Goal: Task Accomplishment & Management: Manage account settings

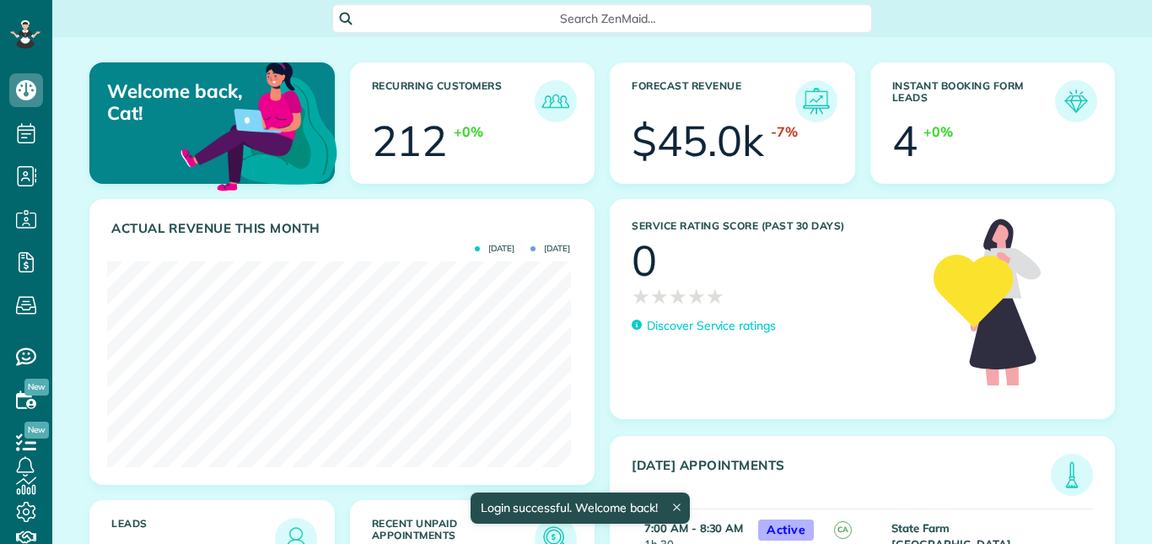
scroll to position [206, 463]
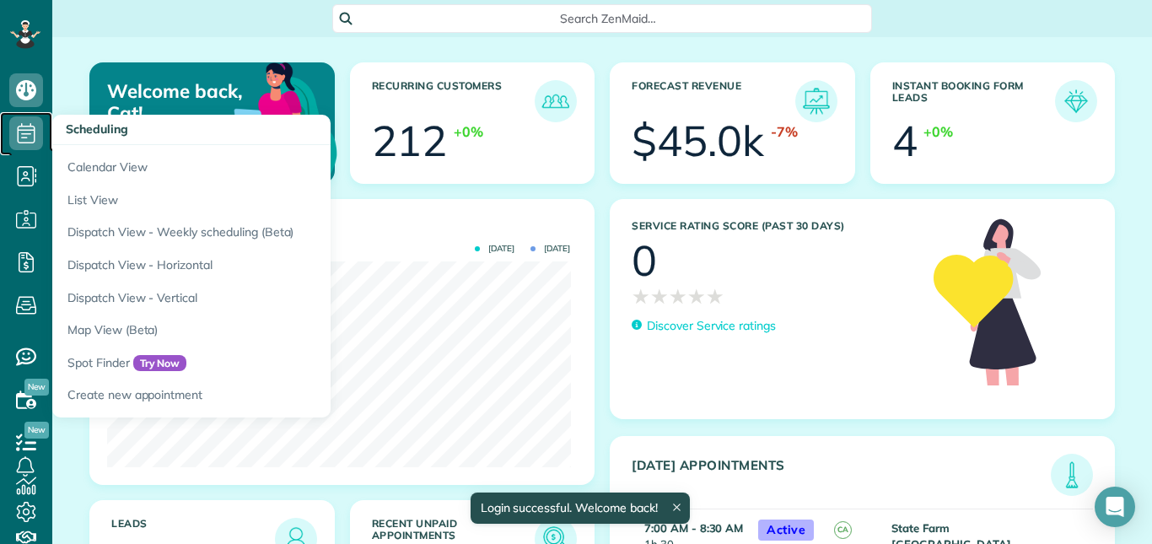
drag, startPoint x: 0, startPoint y: 0, endPoint x: 26, endPoint y: 132, distance: 134.1
click at [26, 132] on icon at bounding box center [26, 133] width 34 height 34
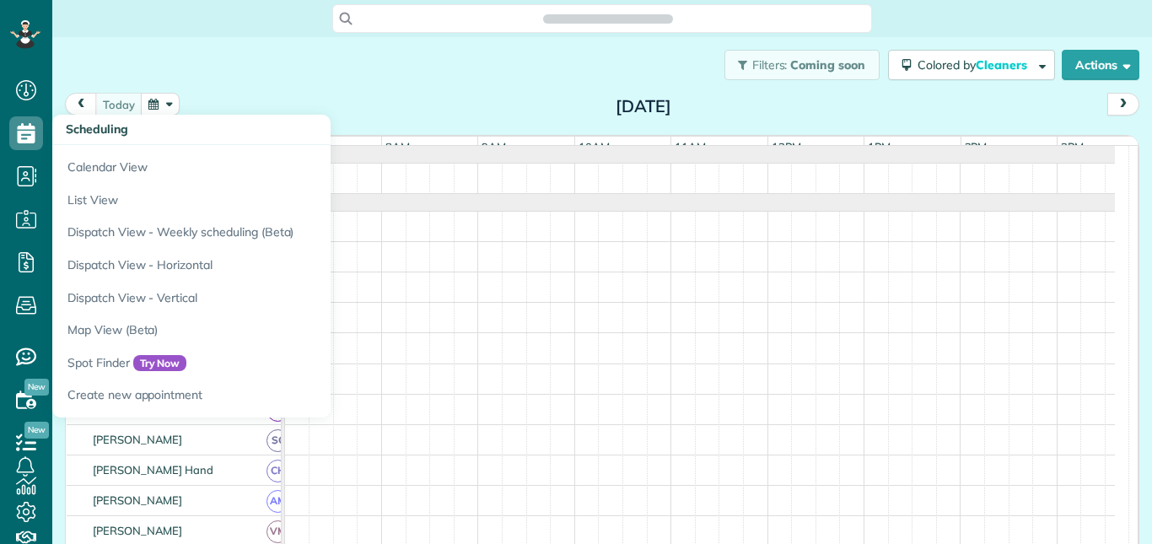
scroll to position [8, 8]
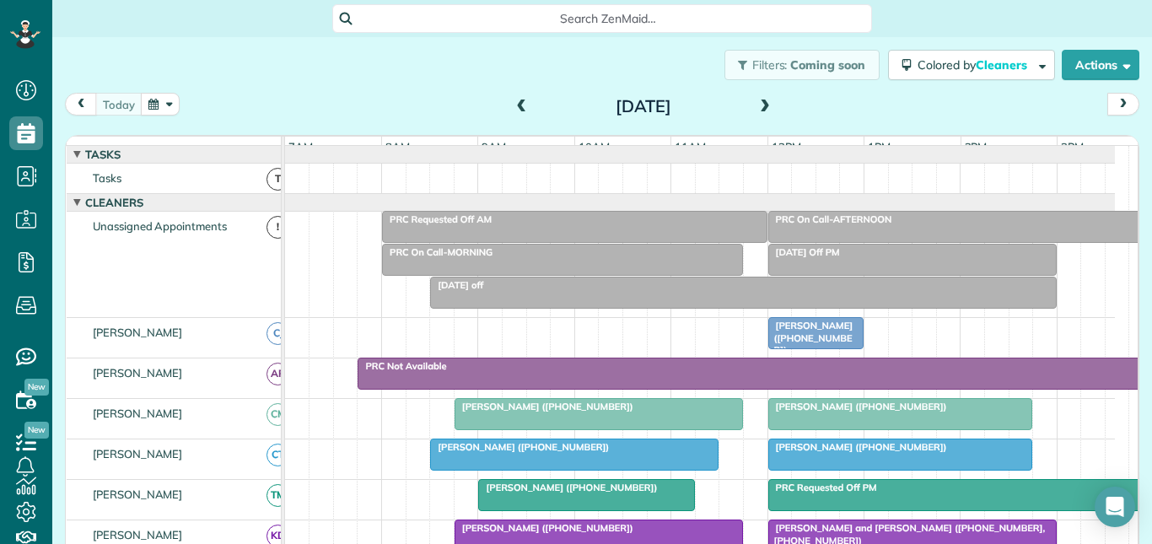
click at [448, 63] on div "Filters: Coming soon Colored by Cleaners Color by Cleaner Color by Team Color b…" at bounding box center [601, 65] width 1099 height 56
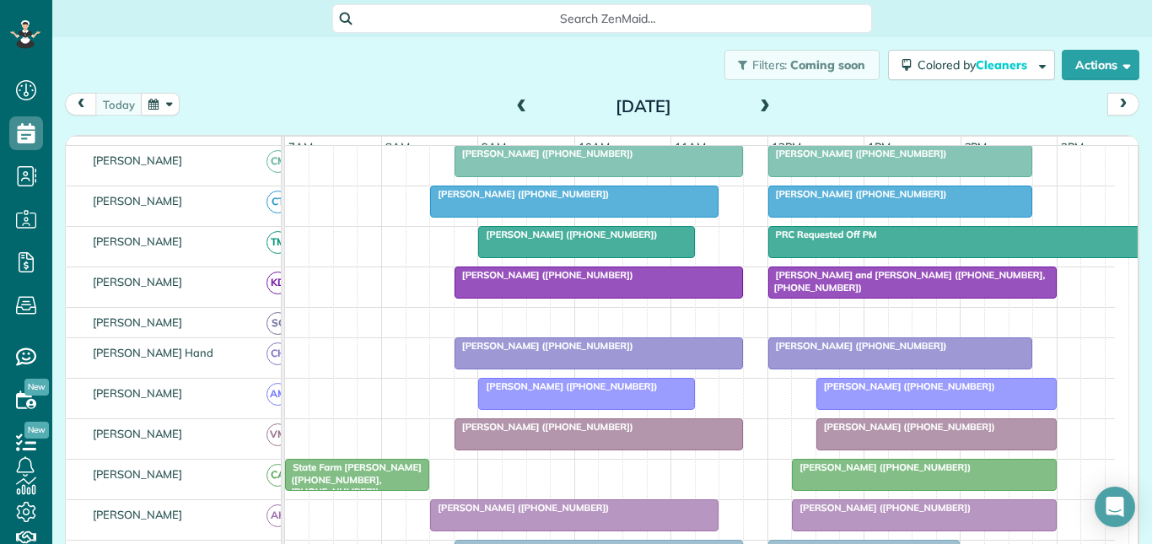
scroll to position [337, 0]
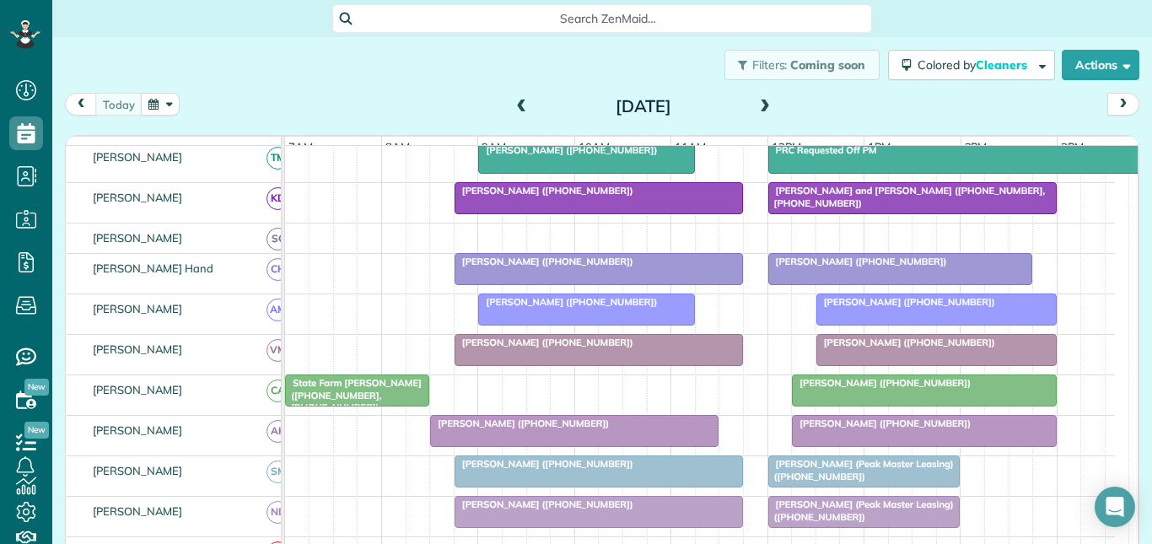
click at [918, 322] on div at bounding box center [936, 309] width 239 height 30
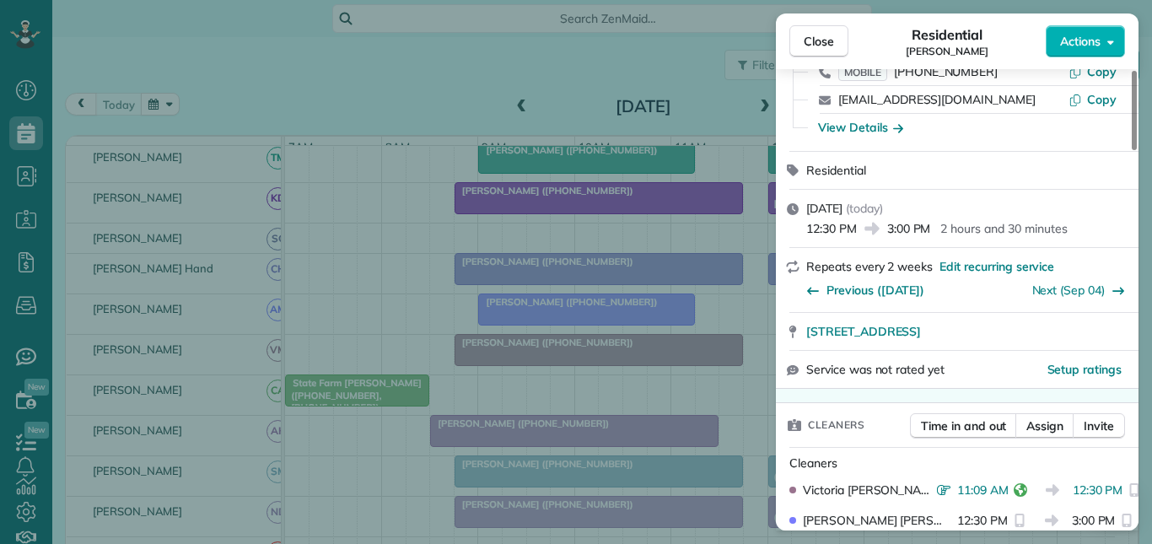
scroll to position [169, 0]
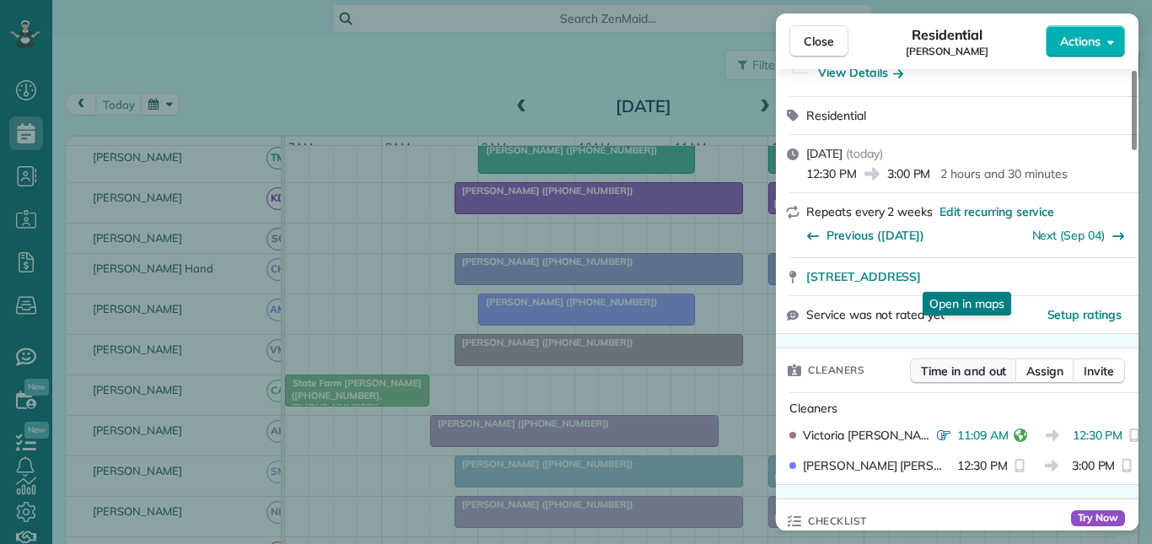
click at [957, 374] on span "Time in and out" at bounding box center [963, 371] width 85 height 17
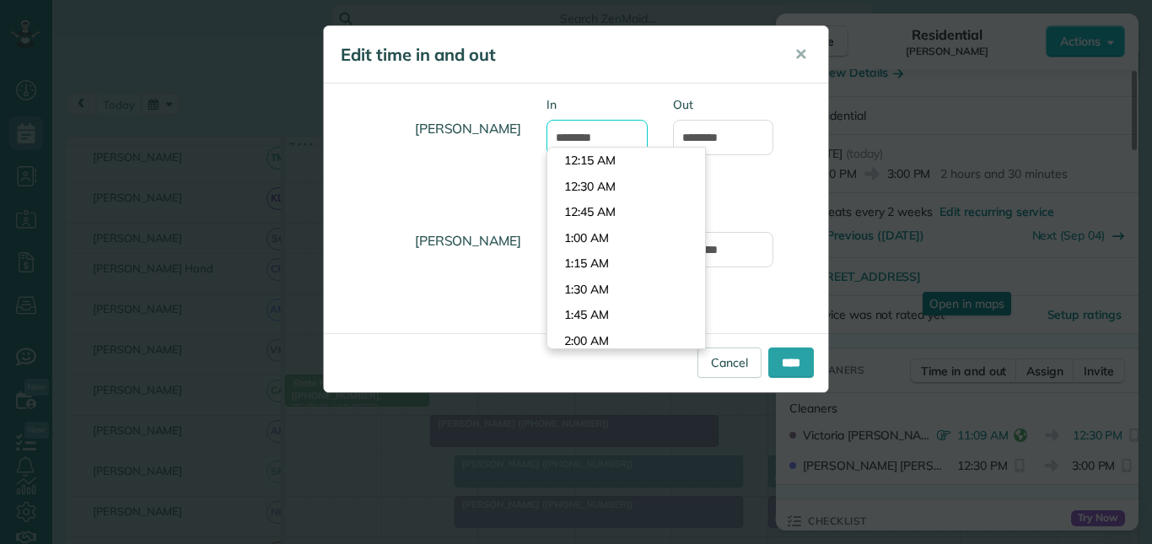
click at [586, 136] on input "********" at bounding box center [596, 137] width 101 height 35
type input "********"
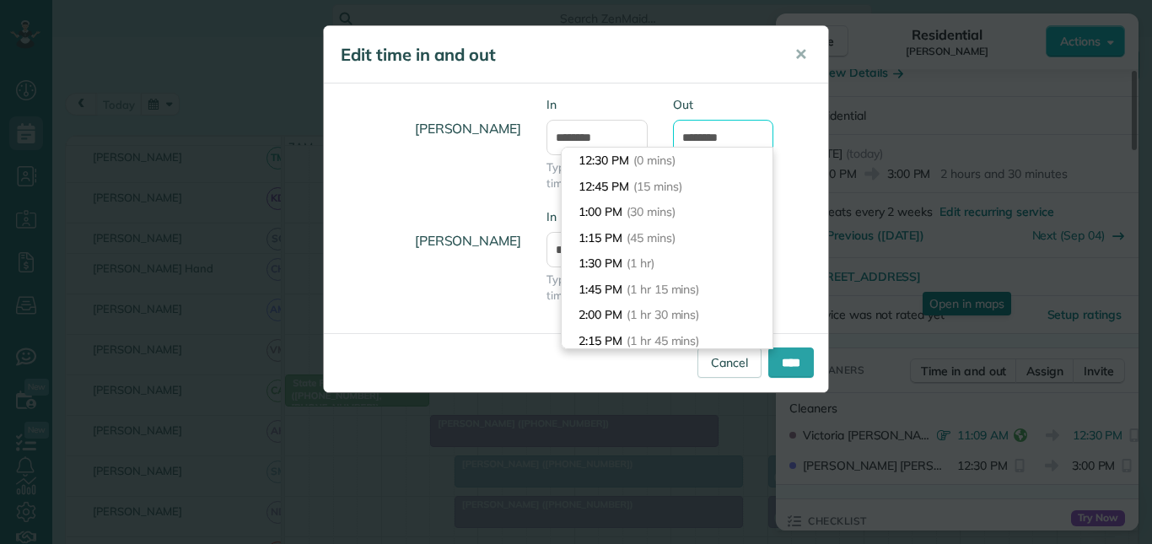
click at [712, 141] on input "*******" at bounding box center [723, 137] width 101 height 35
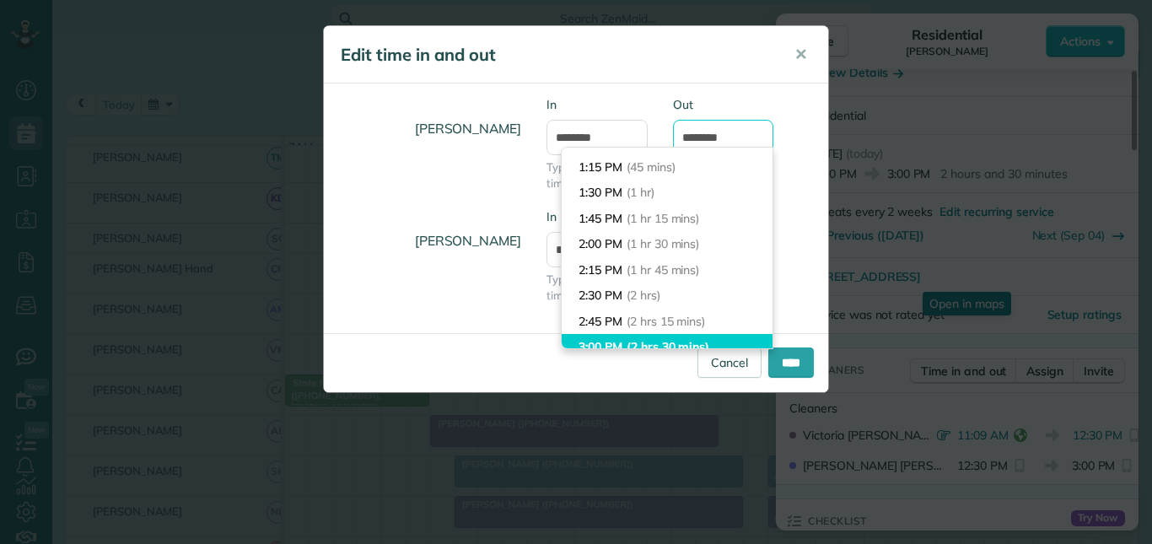
scroll to position [0, 0]
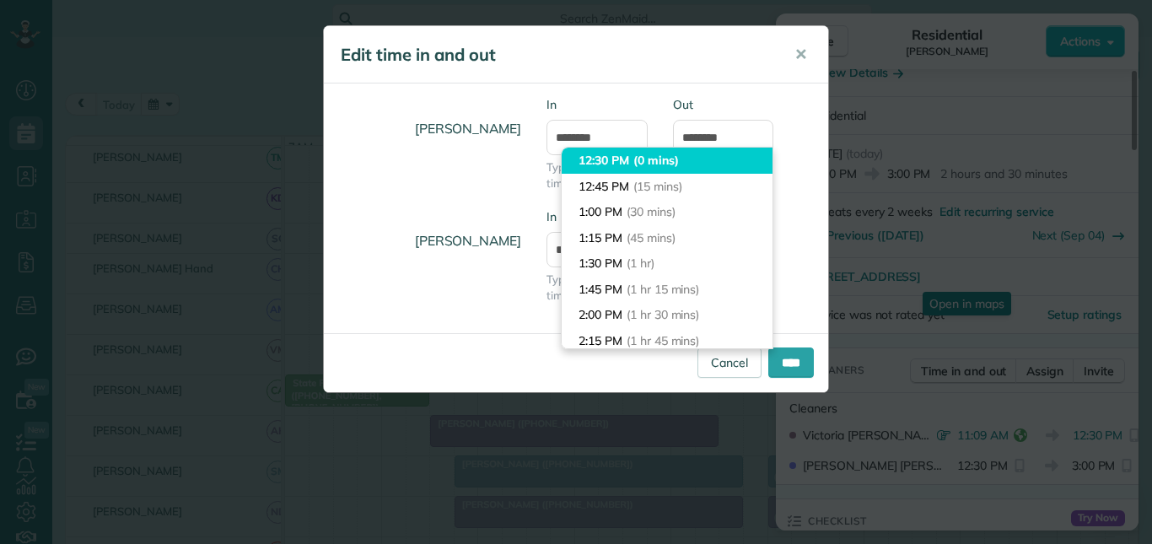
type input "********"
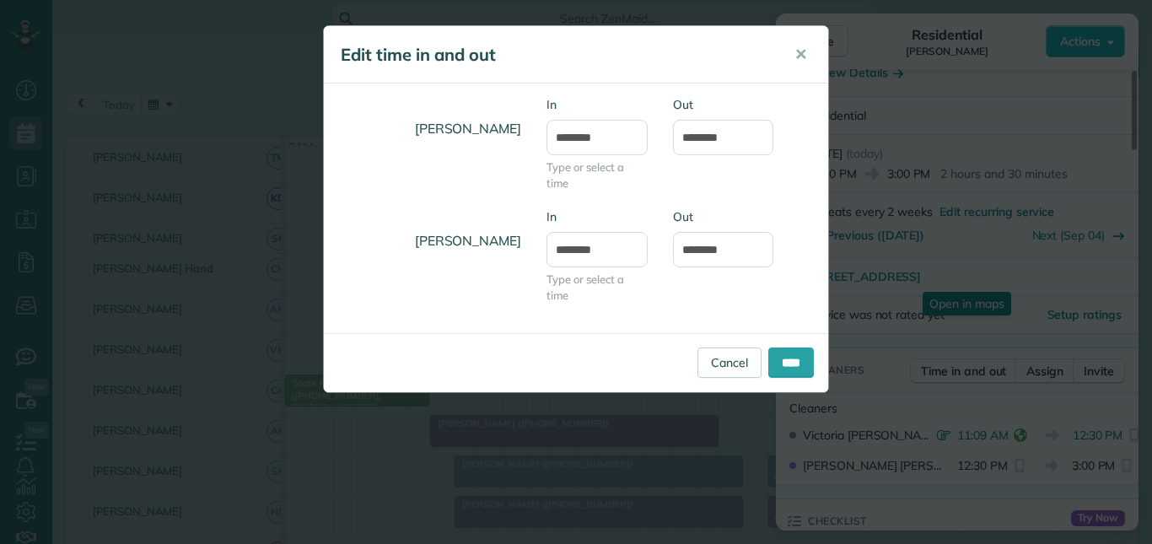
click at [603, 155] on body "Dashboard Scheduling Calendar View List View Dispatch View - Weekly scheduling …" at bounding box center [576, 272] width 1152 height 544
click at [791, 361] on input "****" at bounding box center [791, 362] width 46 height 30
click at [804, 46] on span "✕" at bounding box center [800, 54] width 13 height 19
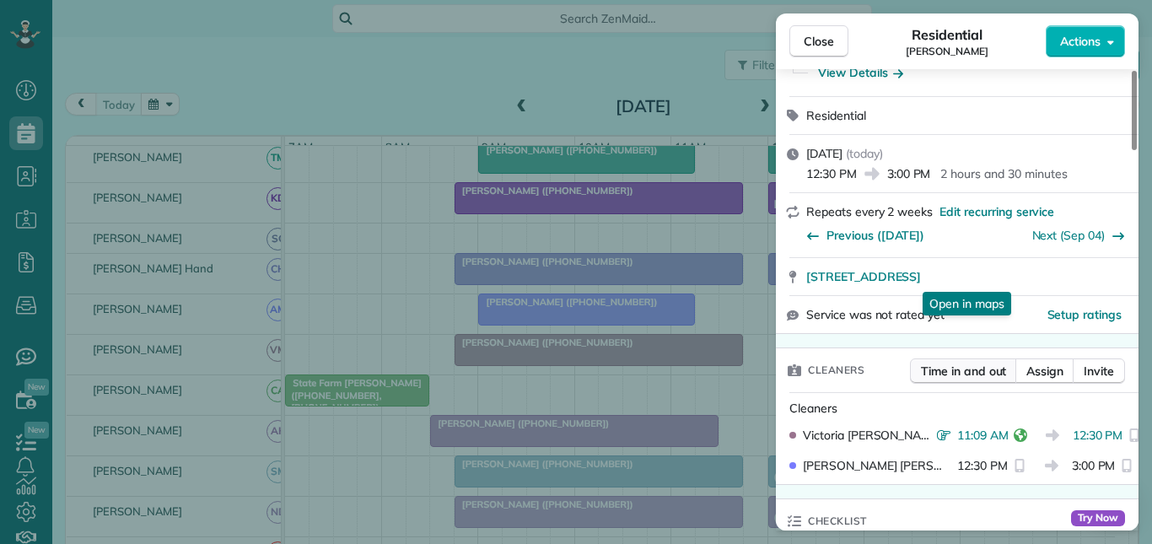
click at [958, 373] on span "Time in and out" at bounding box center [963, 371] width 85 height 17
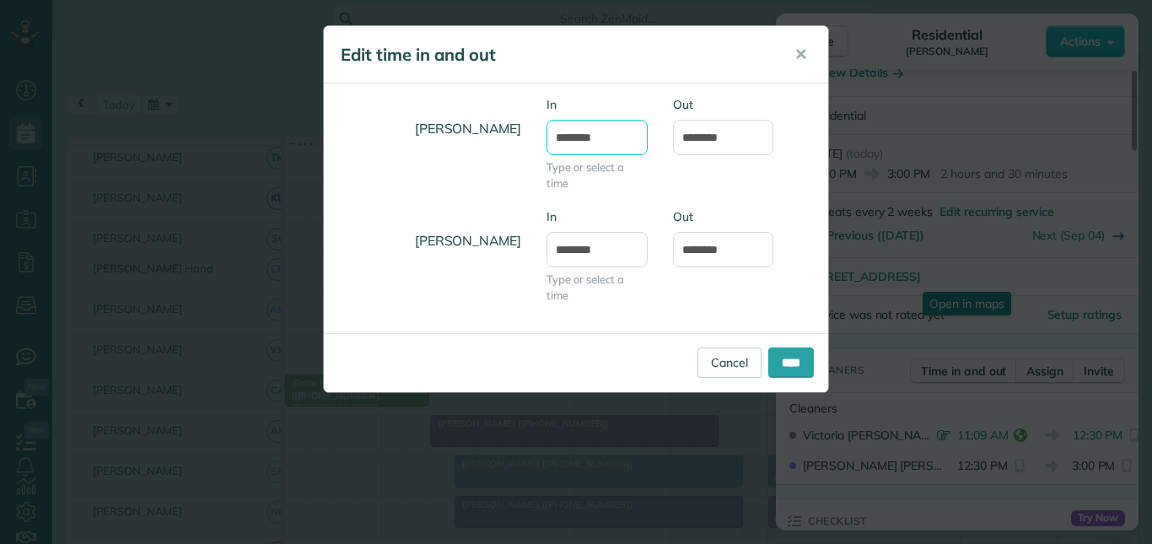
click at [596, 131] on input "********" at bounding box center [596, 137] width 101 height 35
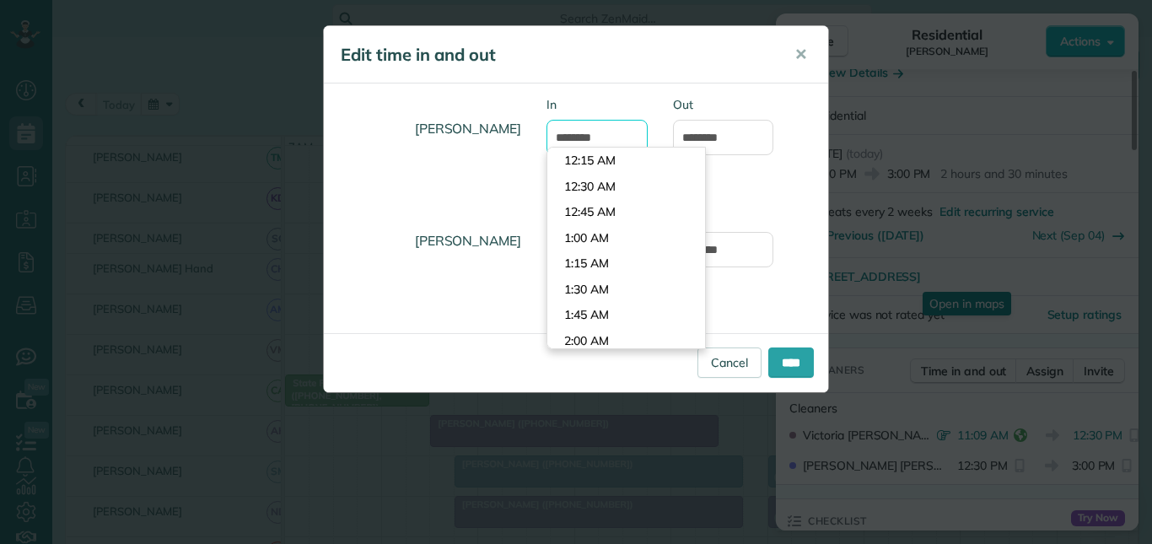
scroll to position [1236, 0]
click at [586, 132] on input "********" at bounding box center [596, 137] width 101 height 35
type input "********"
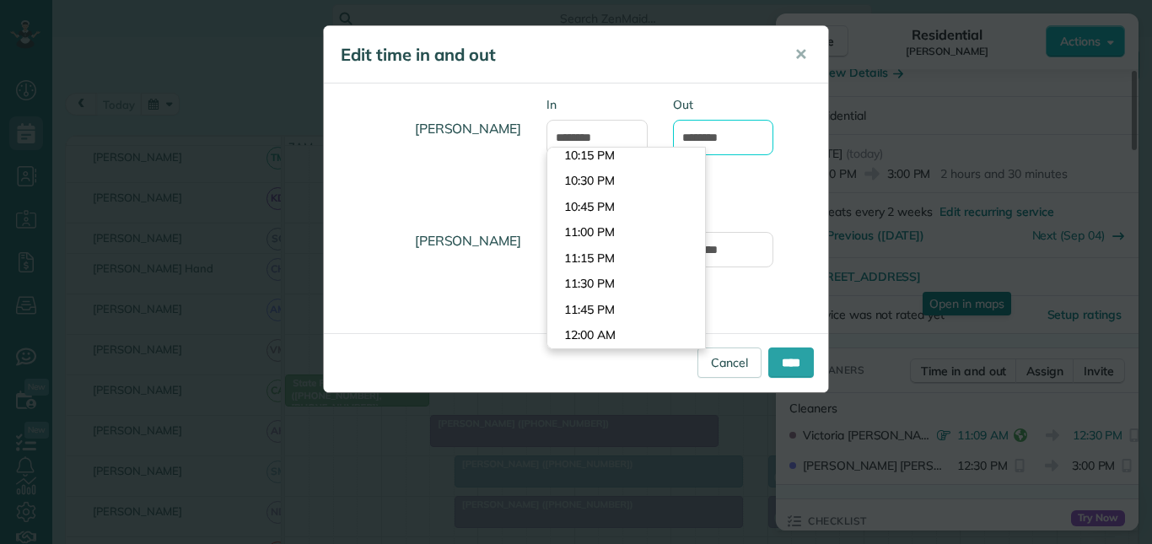
click at [706, 132] on input "*******" at bounding box center [723, 137] width 101 height 35
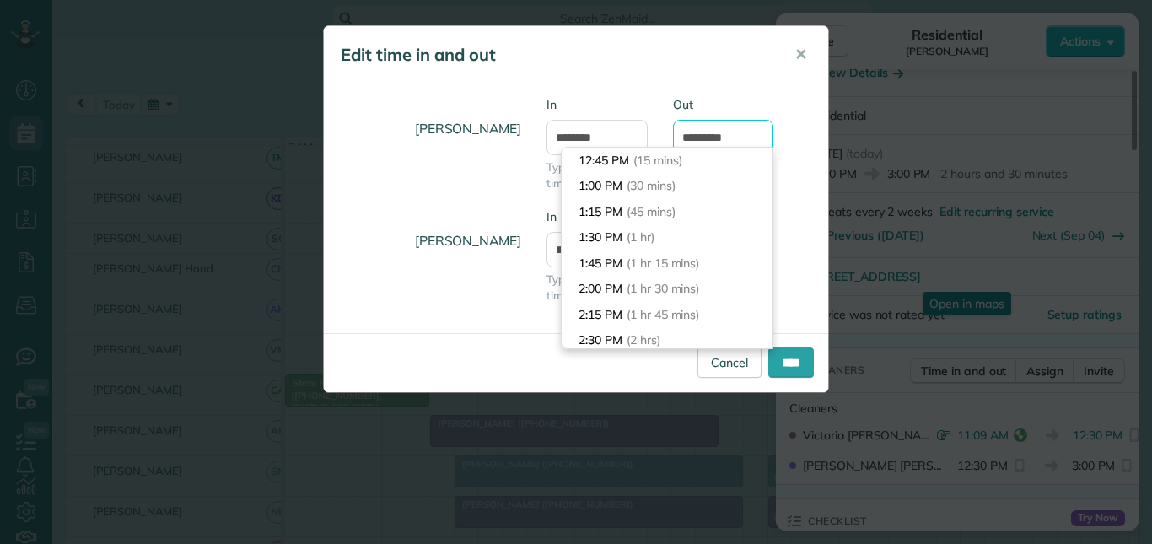
scroll to position [0, 0]
type input "********"
click at [805, 109] on div "Amanda Minix In ******** Type or select a time Out ********" at bounding box center [576, 152] width 504 height 112
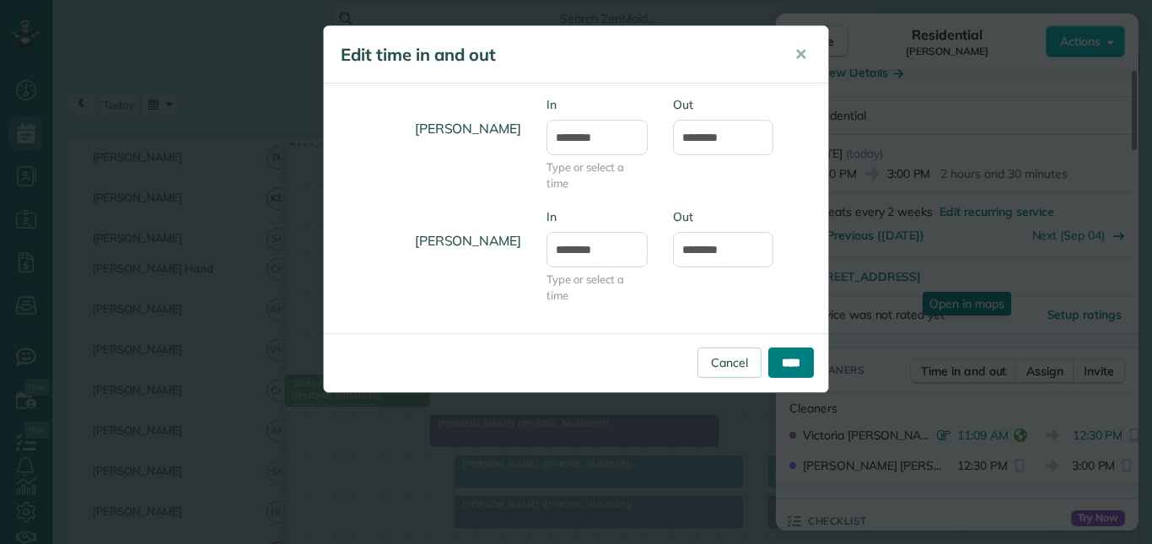
click at [792, 353] on input "****" at bounding box center [791, 362] width 46 height 30
click at [804, 55] on span "✕" at bounding box center [800, 54] width 13 height 19
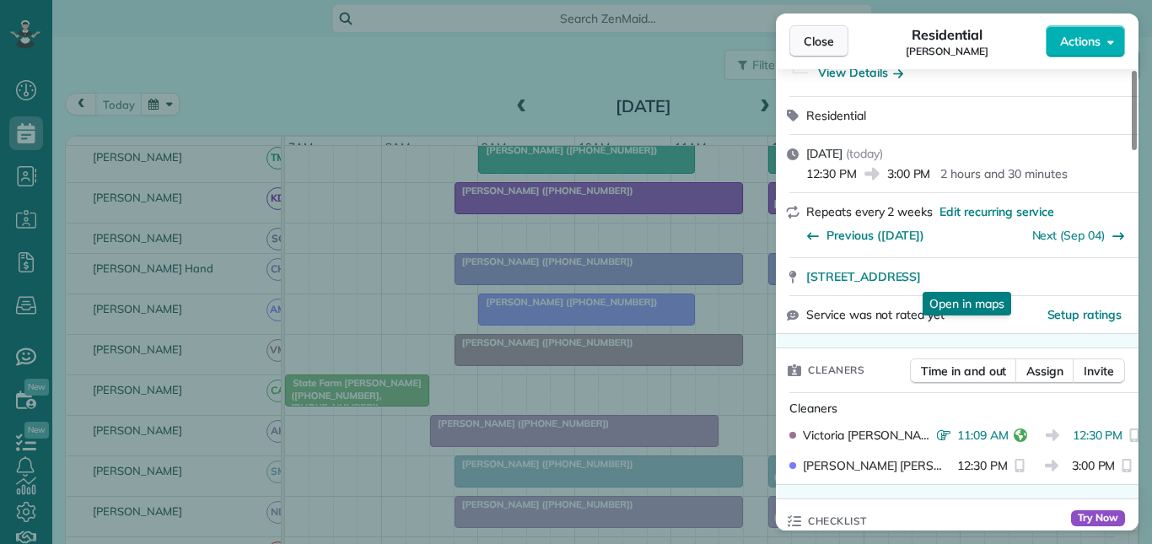
click at [830, 30] on button "Close" at bounding box center [818, 41] width 59 height 32
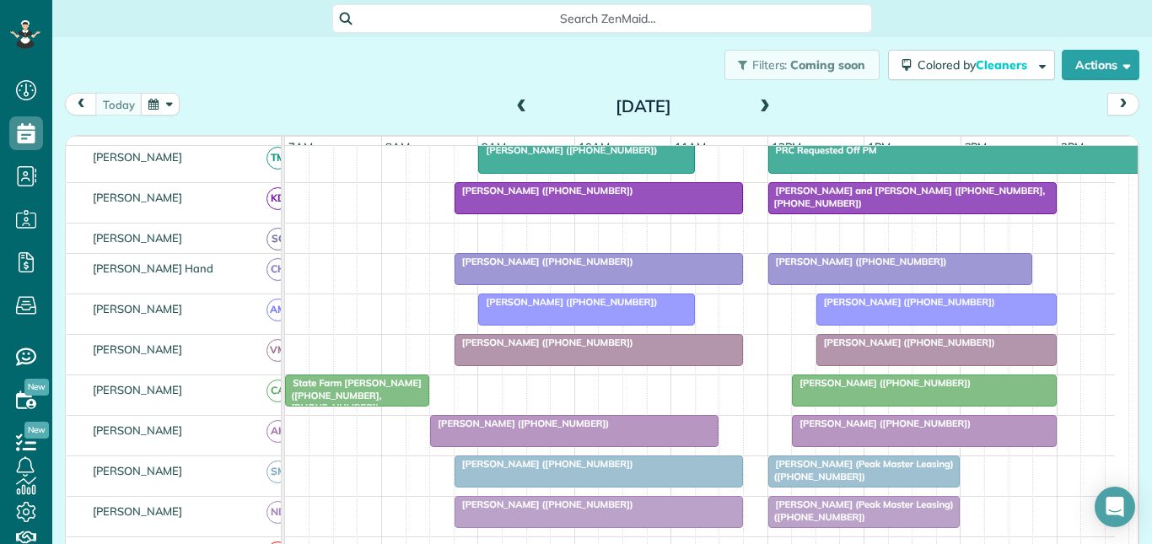
scroll to position [422, 0]
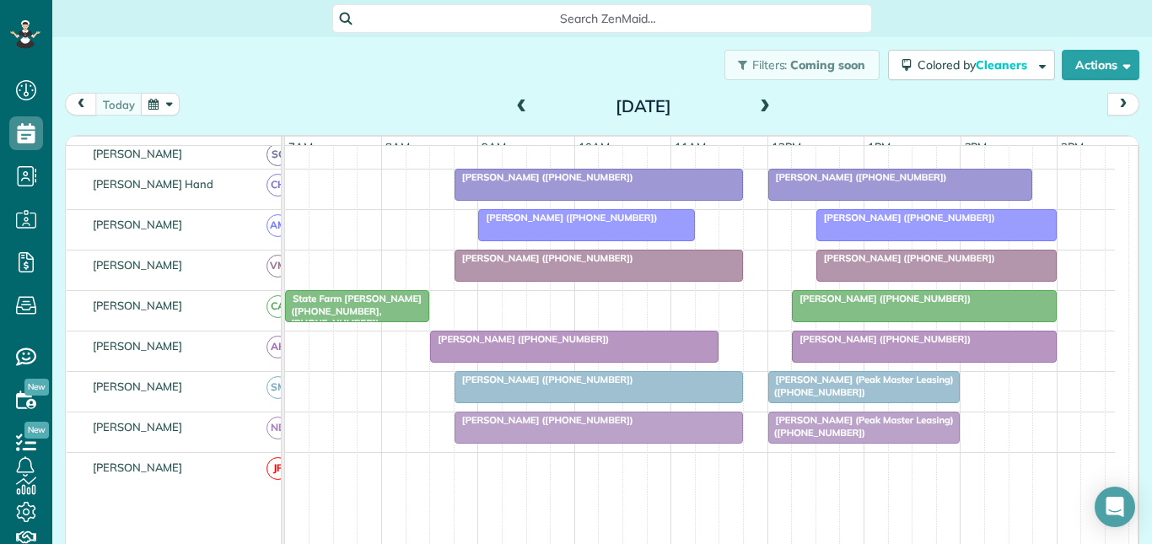
click at [878, 397] on span "Ben Lisicia (Peak Master Leasing) (+14707471001)" at bounding box center [860, 386] width 186 height 24
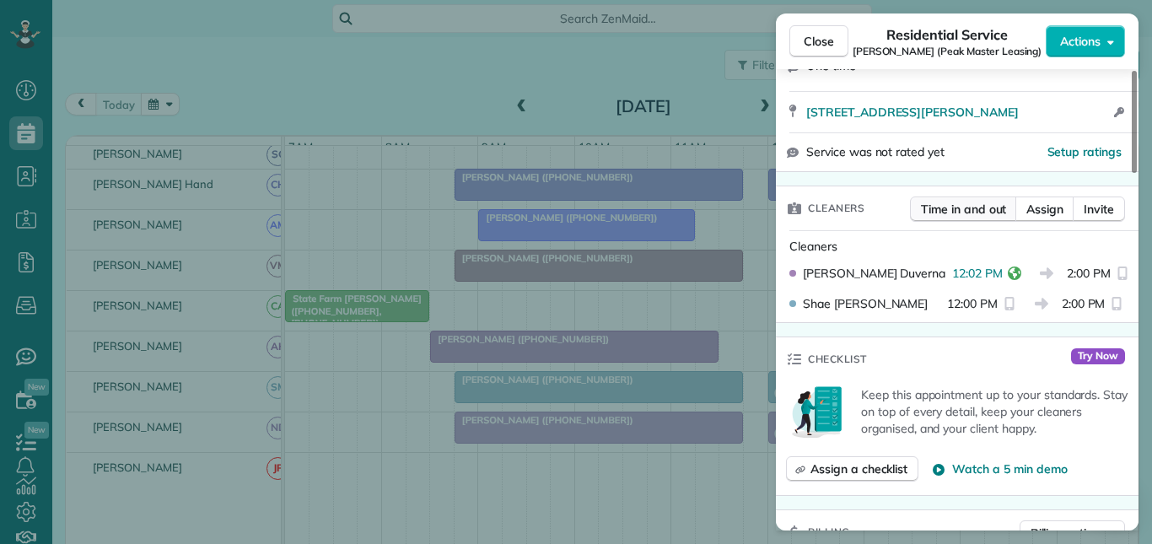
scroll to position [337, 0]
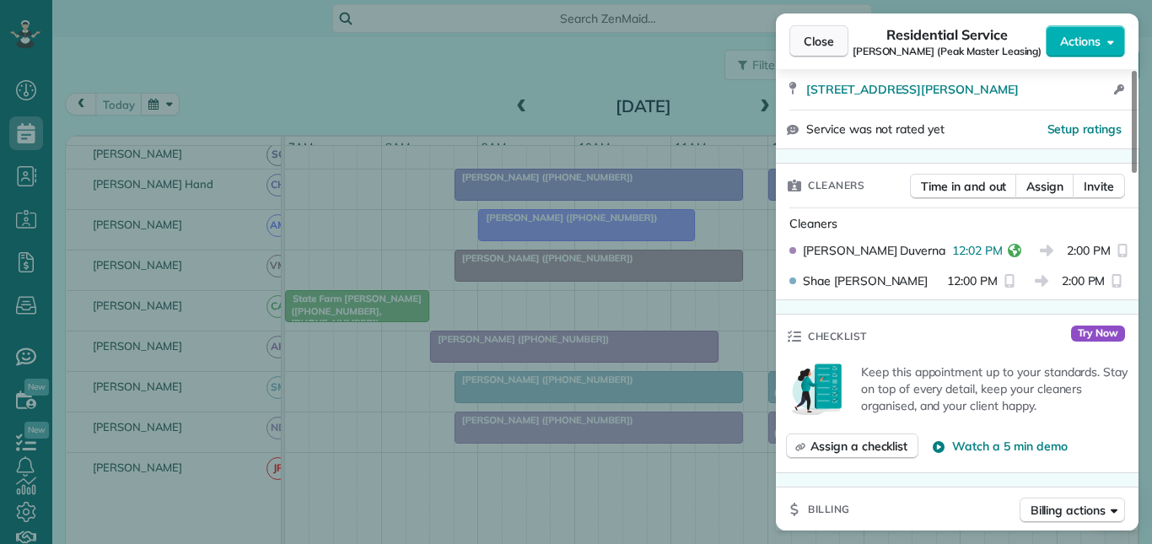
click at [814, 41] on span "Close" at bounding box center [819, 41] width 30 height 17
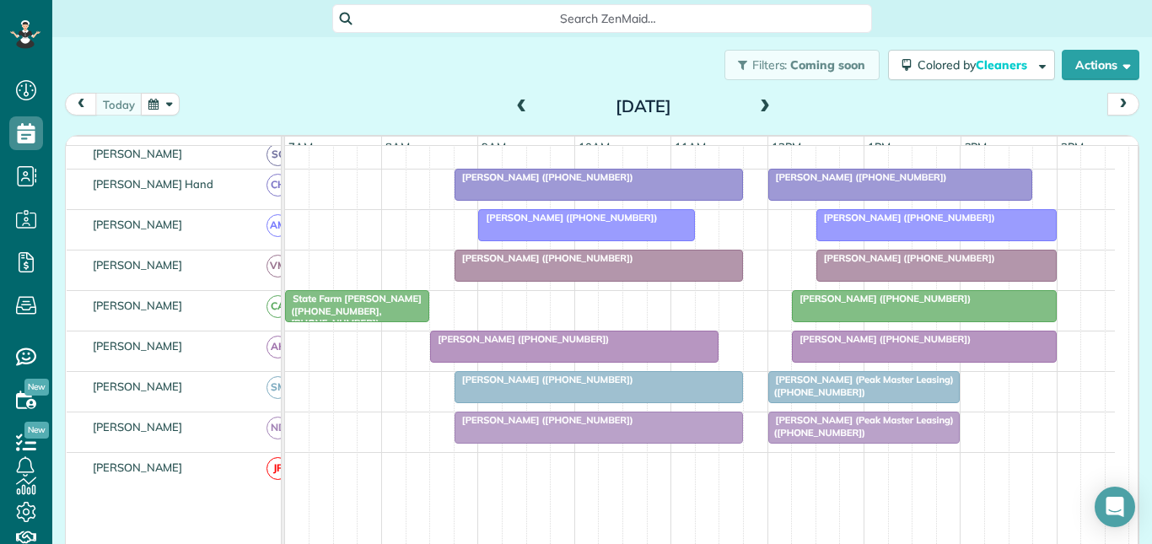
click at [879, 304] on div "Serena Smith (+12059070069)" at bounding box center [924, 299] width 255 height 12
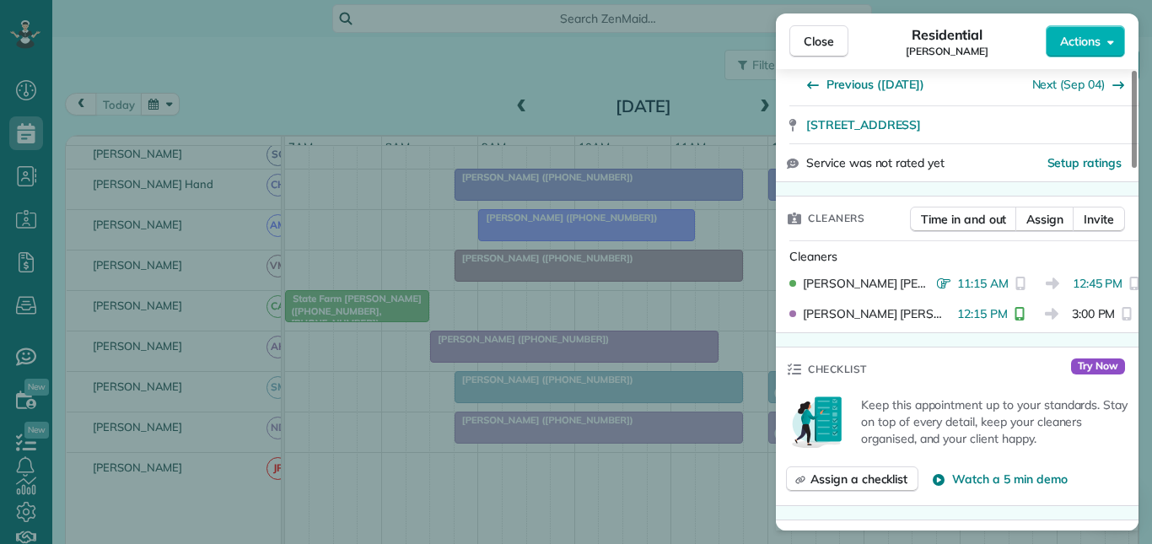
scroll to position [337, 0]
click at [823, 40] on span "Close" at bounding box center [819, 41] width 30 height 17
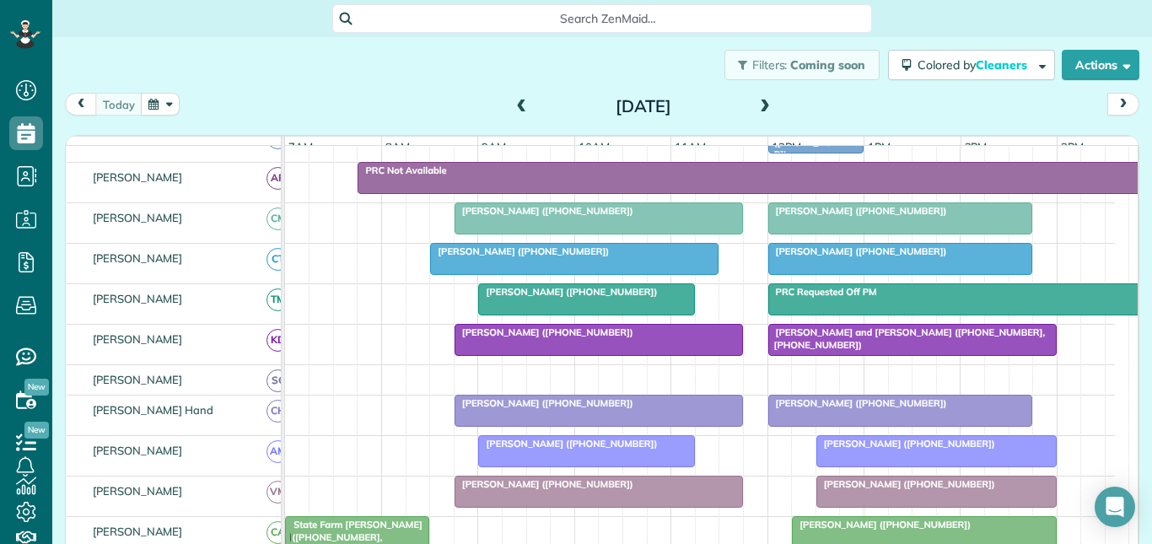
scroll to position [169, 0]
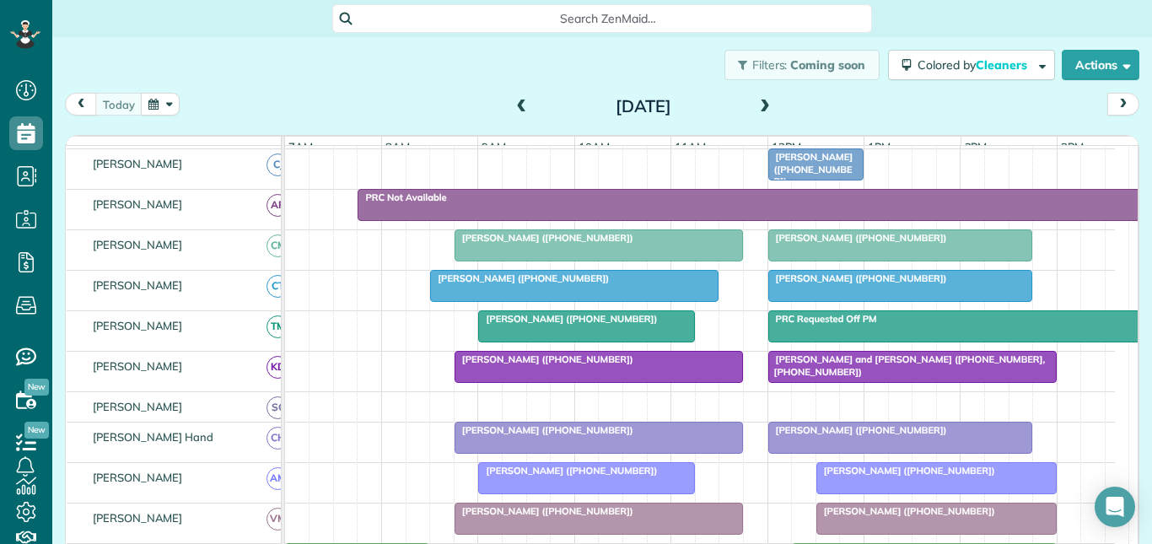
click at [871, 299] on div at bounding box center [900, 286] width 263 height 30
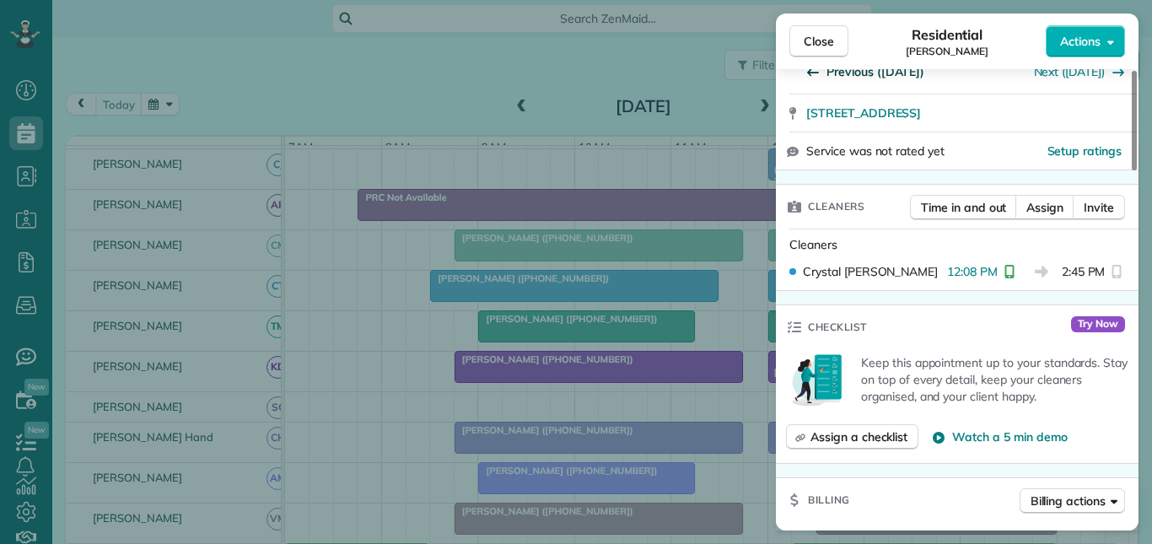
scroll to position [337, 0]
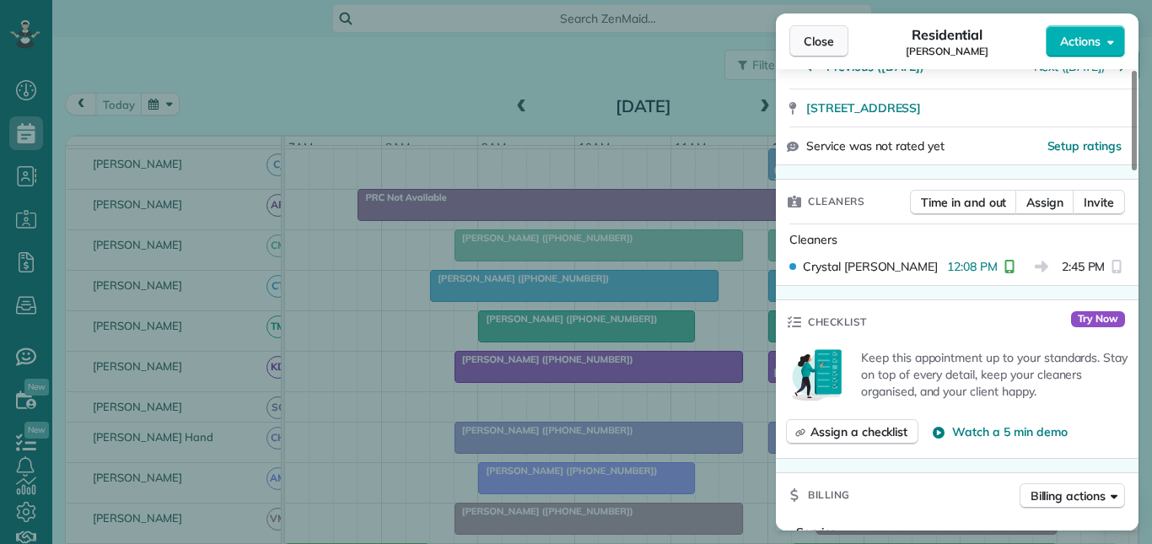
click at [823, 41] on span "Close" at bounding box center [819, 41] width 30 height 17
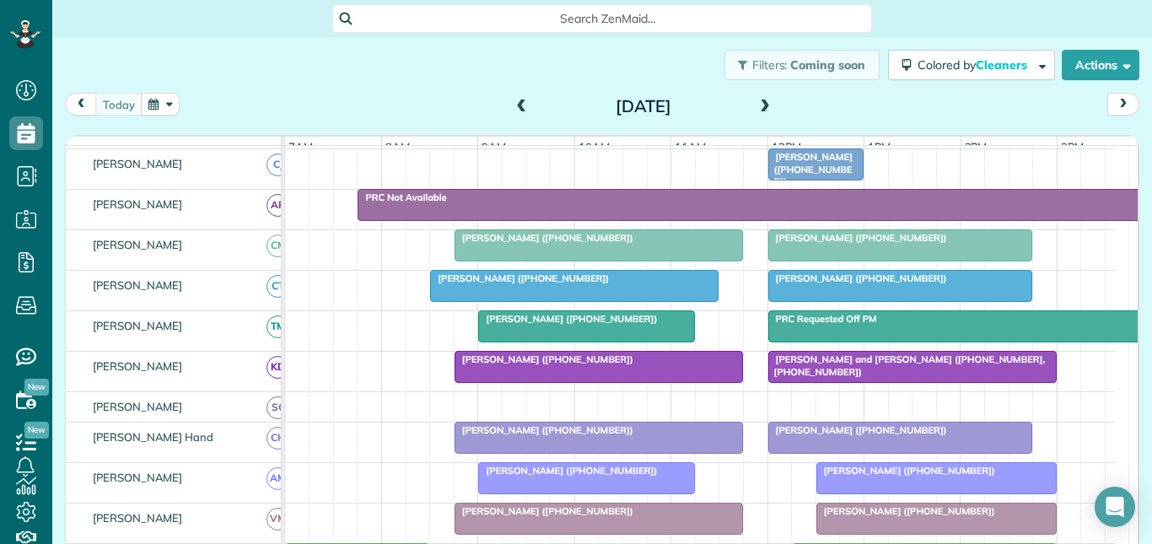
scroll to position [253, 0]
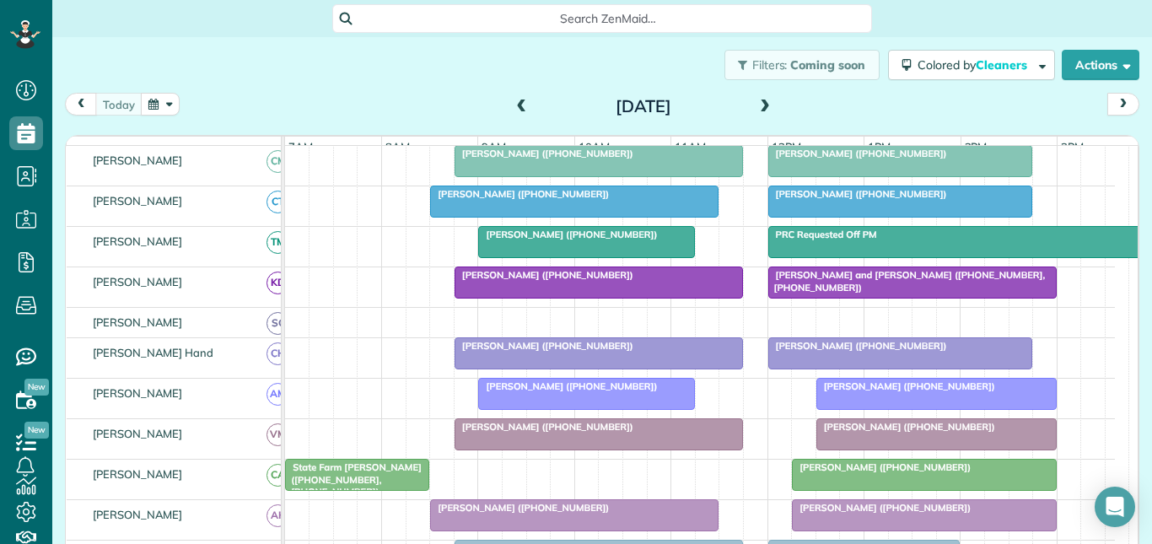
click at [904, 297] on div at bounding box center [912, 282] width 287 height 30
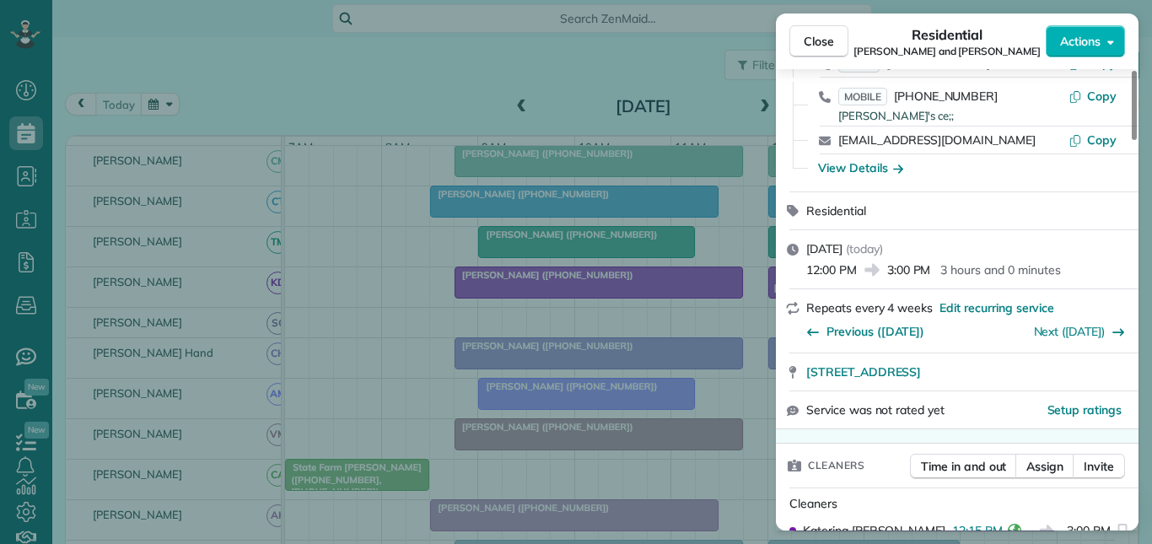
scroll to position [169, 0]
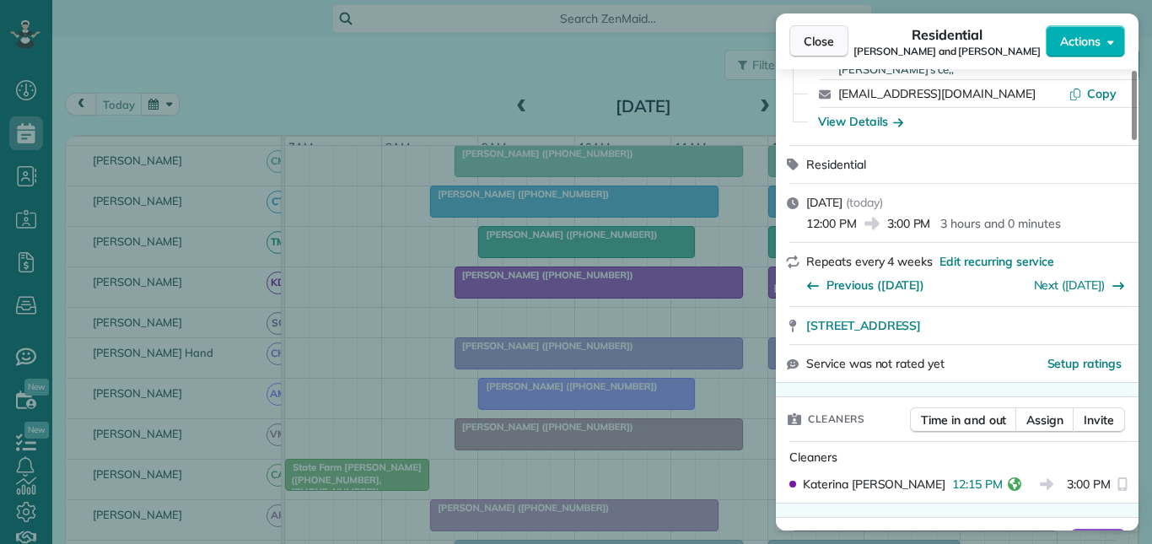
click at [806, 49] on span "Close" at bounding box center [819, 41] width 30 height 17
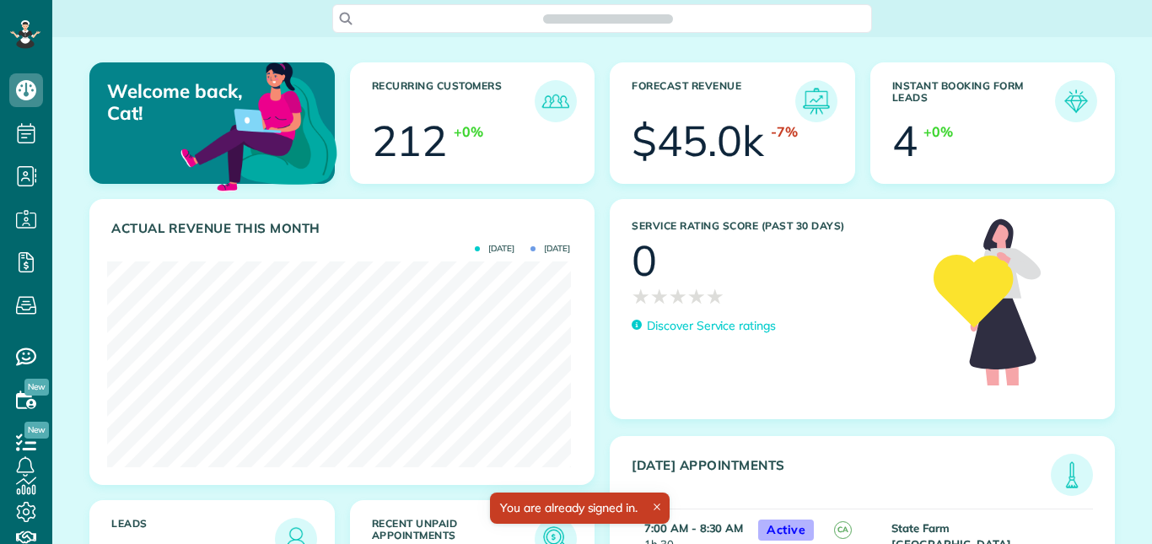
scroll to position [206, 463]
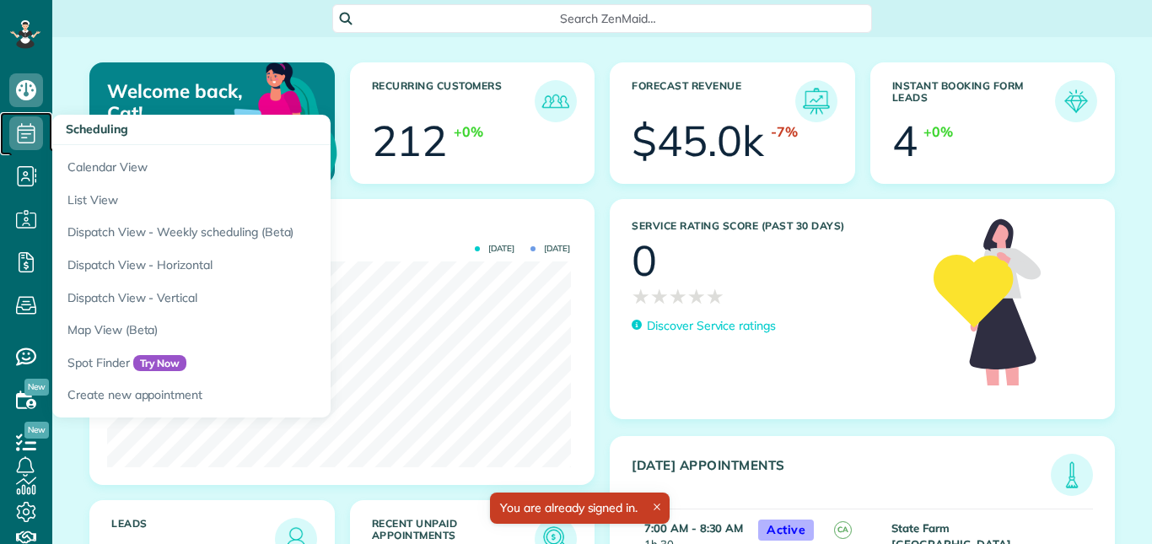
click at [27, 125] on icon at bounding box center [26, 133] width 34 height 34
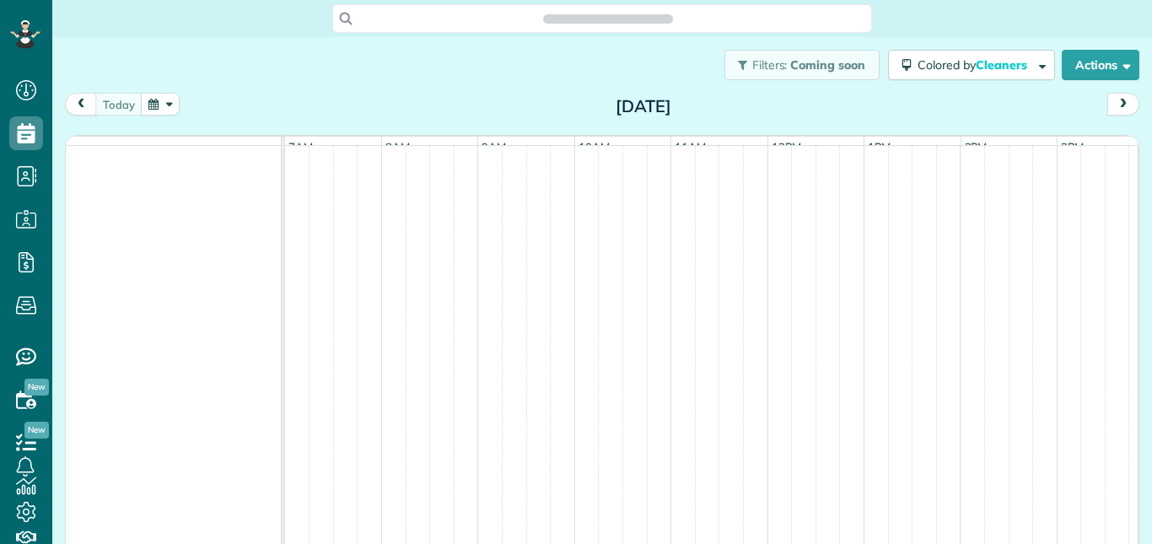
scroll to position [8, 8]
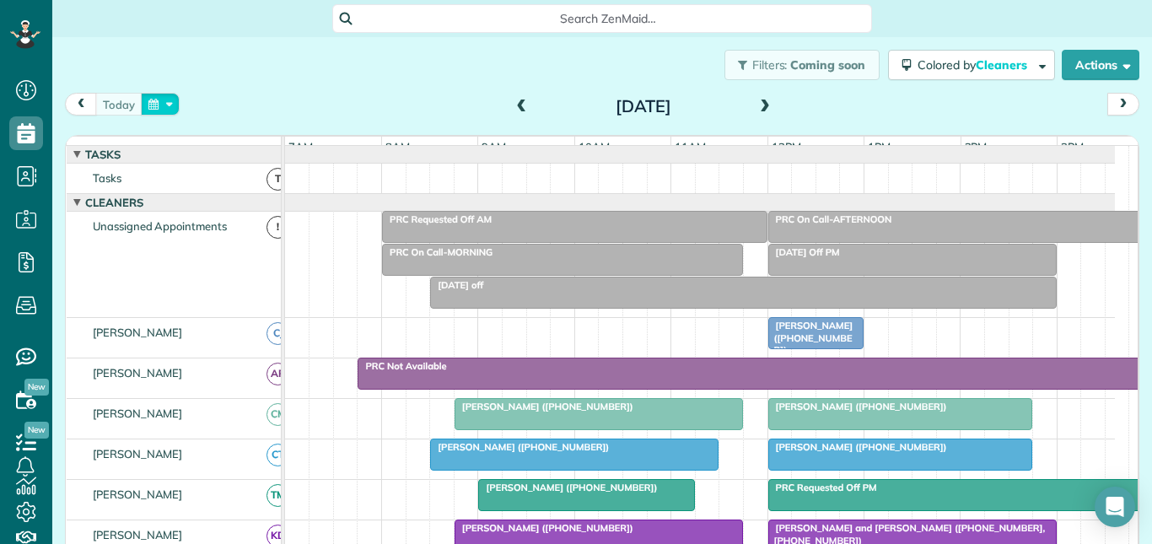
click at [153, 105] on button "button" at bounding box center [160, 104] width 39 height 23
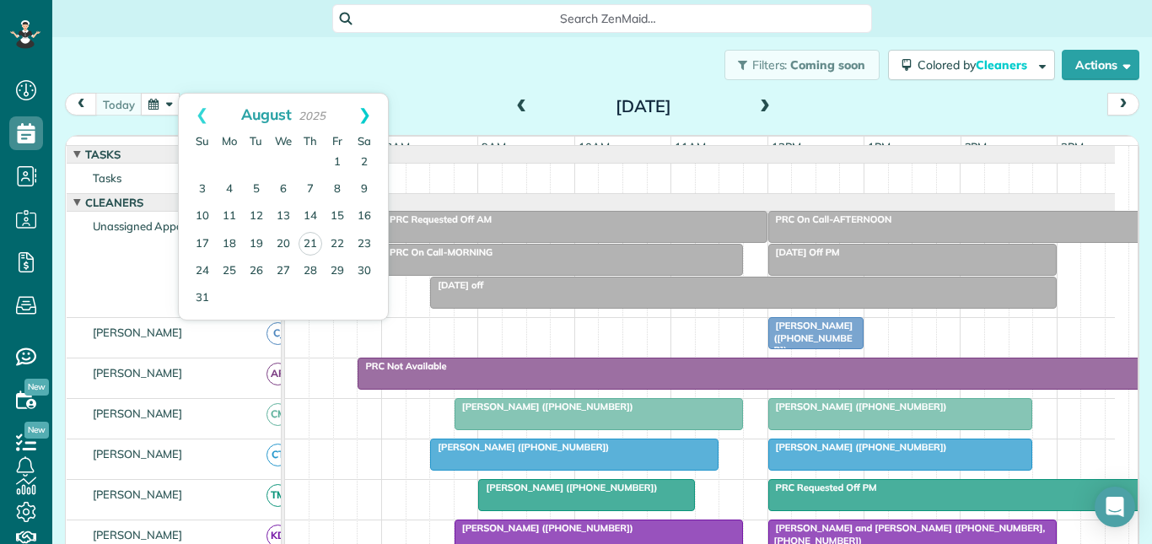
click at [367, 113] on link "Next" at bounding box center [364, 115] width 46 height 42
click at [288, 188] on link "10" at bounding box center [283, 189] width 27 height 27
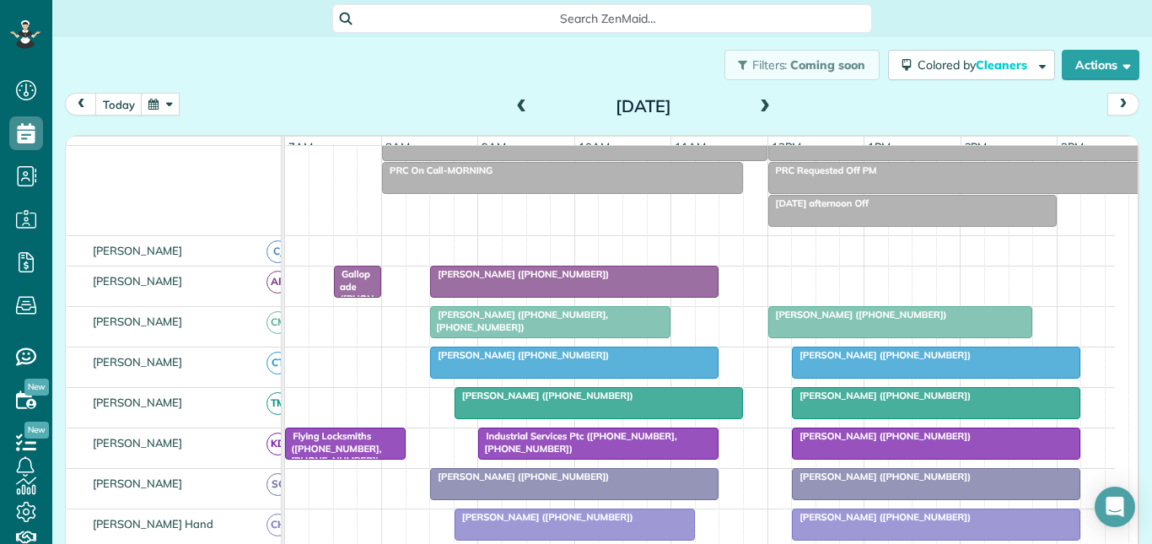
scroll to position [253, 0]
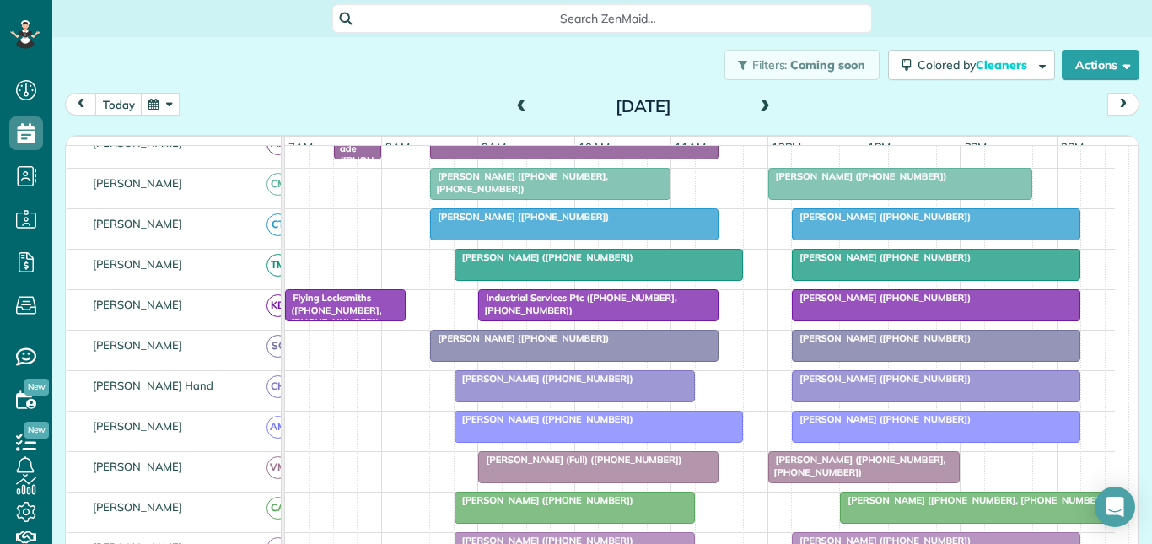
click at [575, 239] on div at bounding box center [574, 224] width 287 height 30
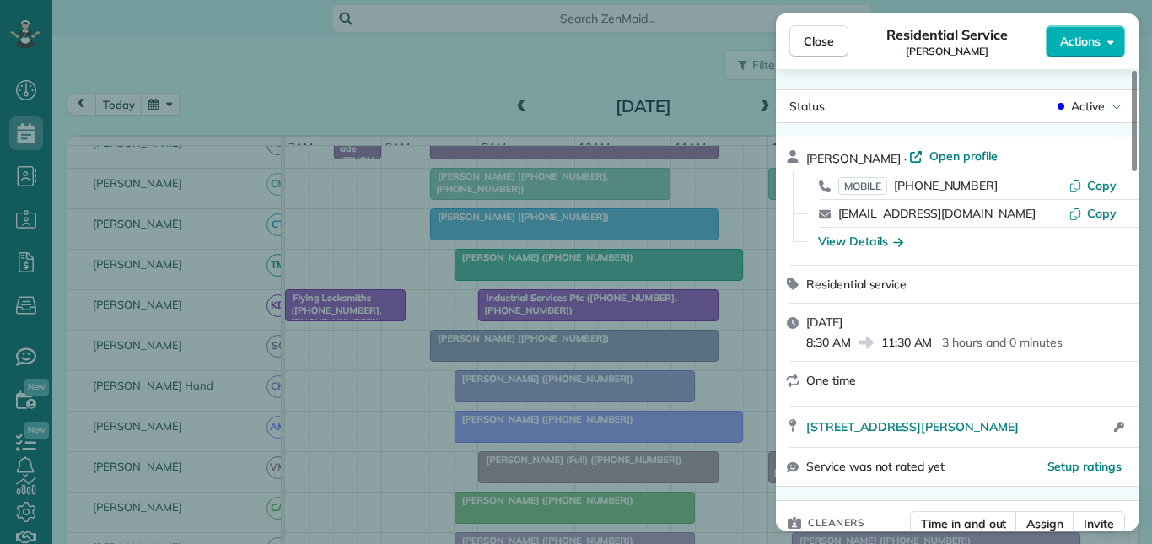
scroll to position [169, 0]
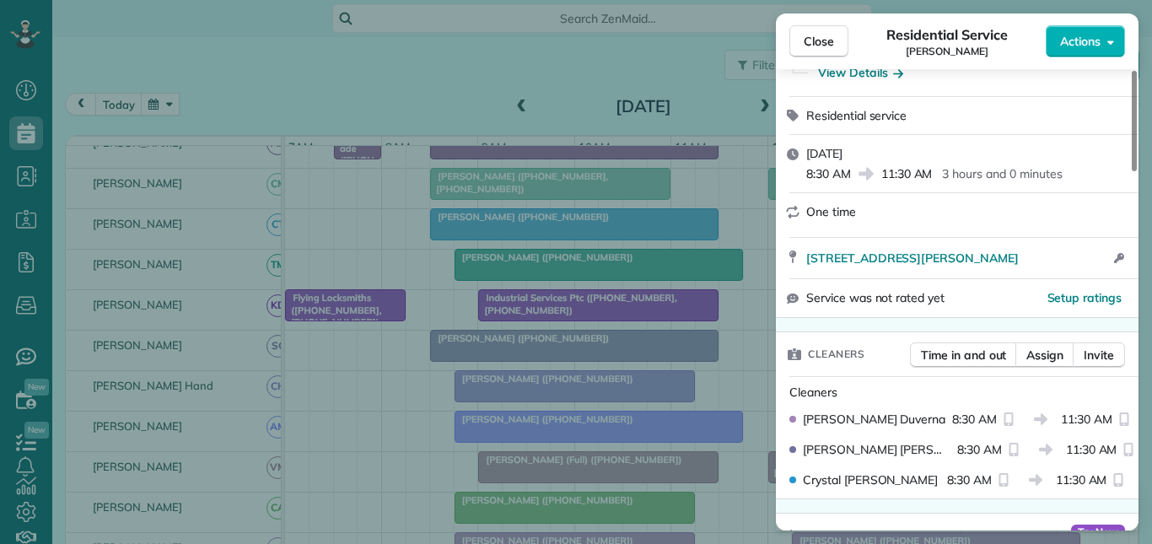
drag, startPoint x: 825, startPoint y: 42, endPoint x: 713, endPoint y: 45, distance: 112.2
click at [825, 41] on span "Close" at bounding box center [819, 41] width 30 height 17
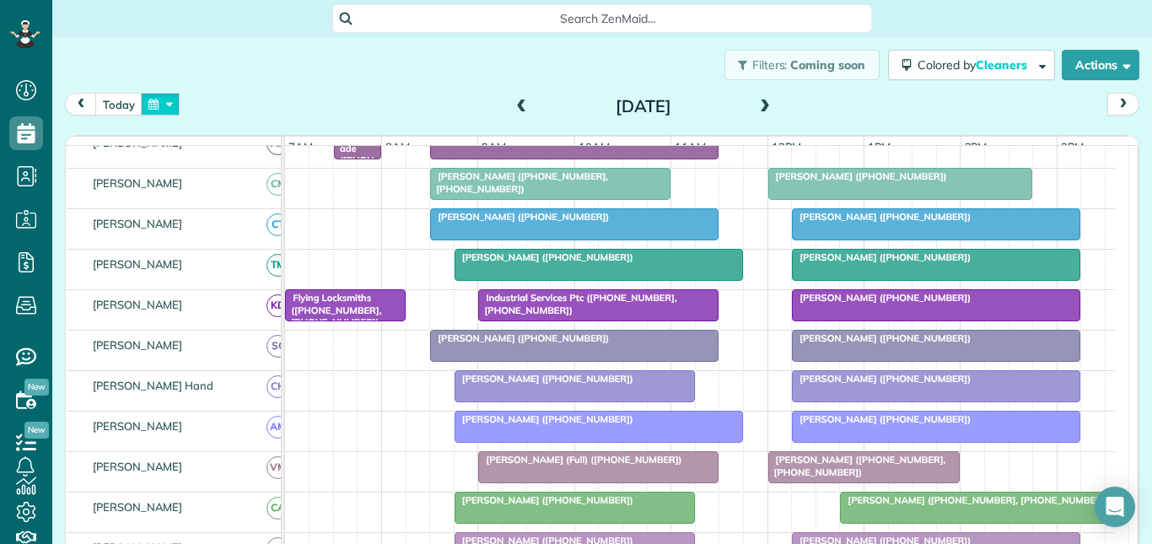
click at [161, 107] on button "button" at bounding box center [160, 104] width 39 height 23
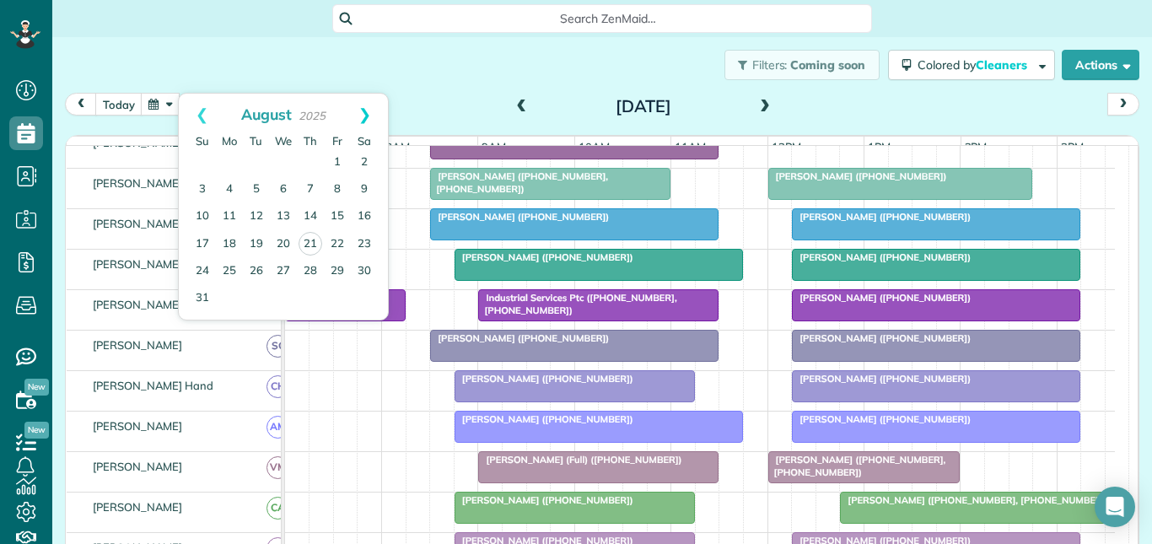
click at [365, 110] on link "Next" at bounding box center [364, 115] width 46 height 42
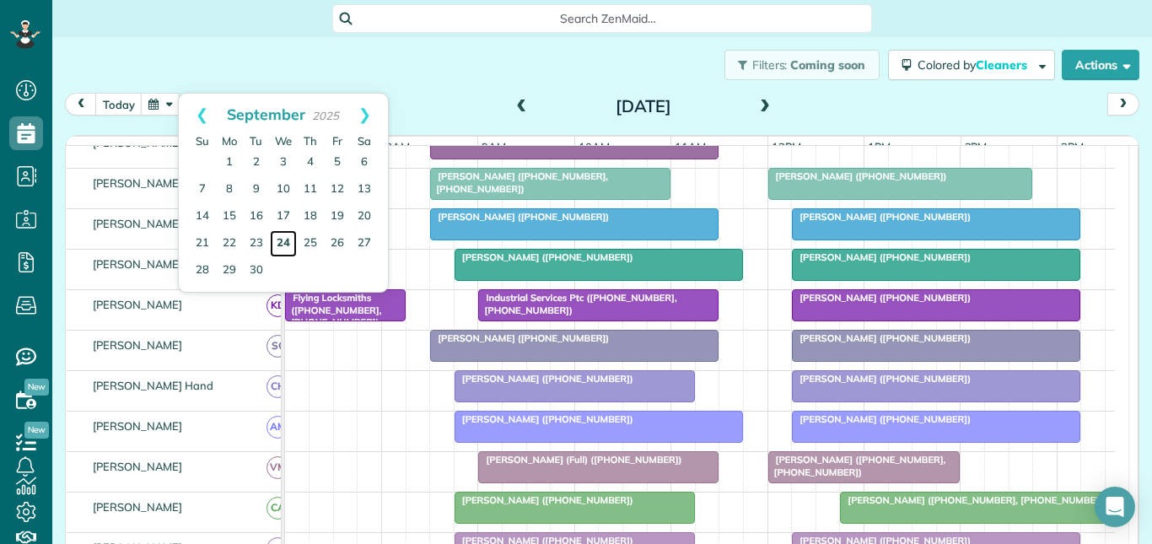
click at [288, 239] on link "24" at bounding box center [283, 243] width 27 height 27
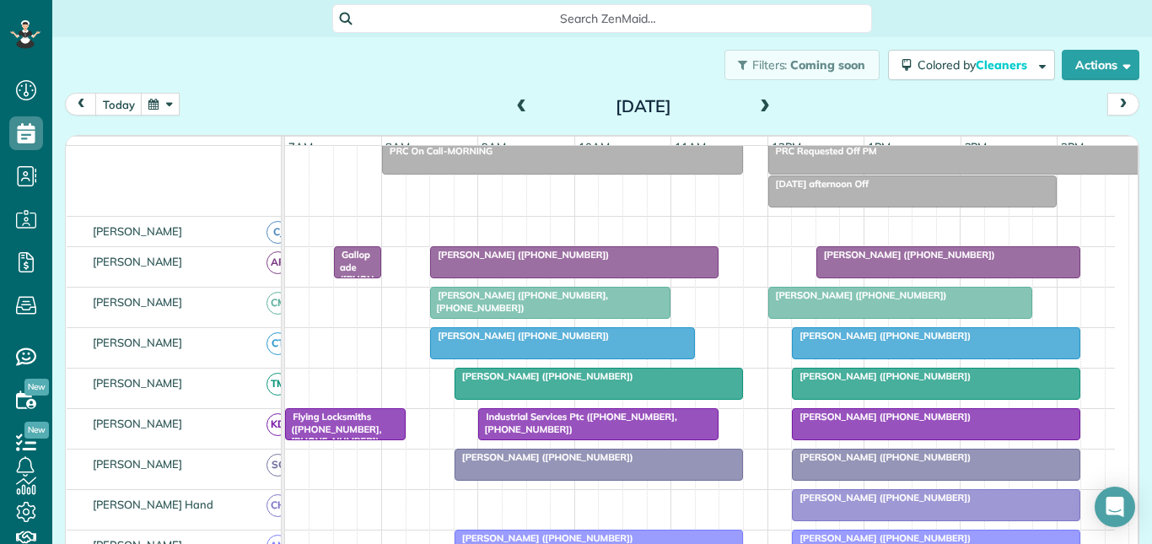
scroll to position [253, 0]
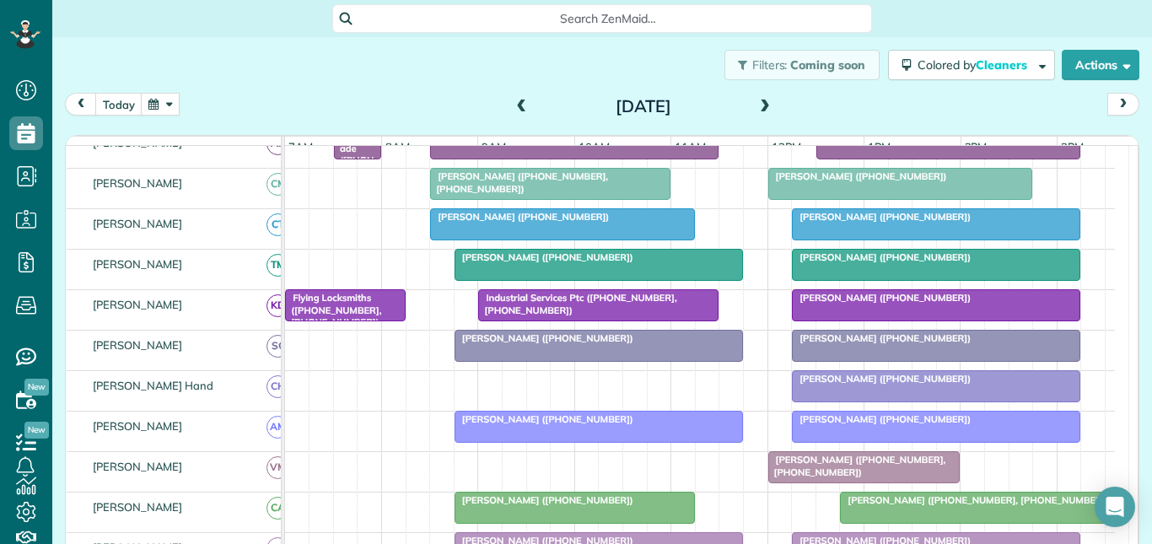
click at [575, 223] on span "Aileen Friedlein (+19092282348)" at bounding box center [519, 217] width 180 height 12
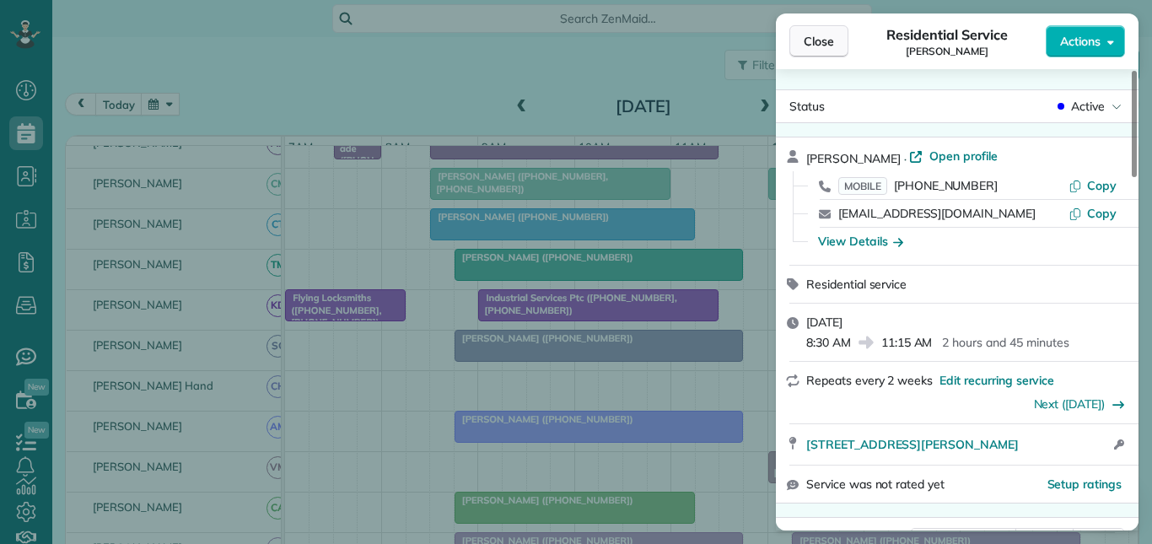
click at [826, 44] on span "Close" at bounding box center [819, 41] width 30 height 17
